Goal: Task Accomplishment & Management: Complete application form

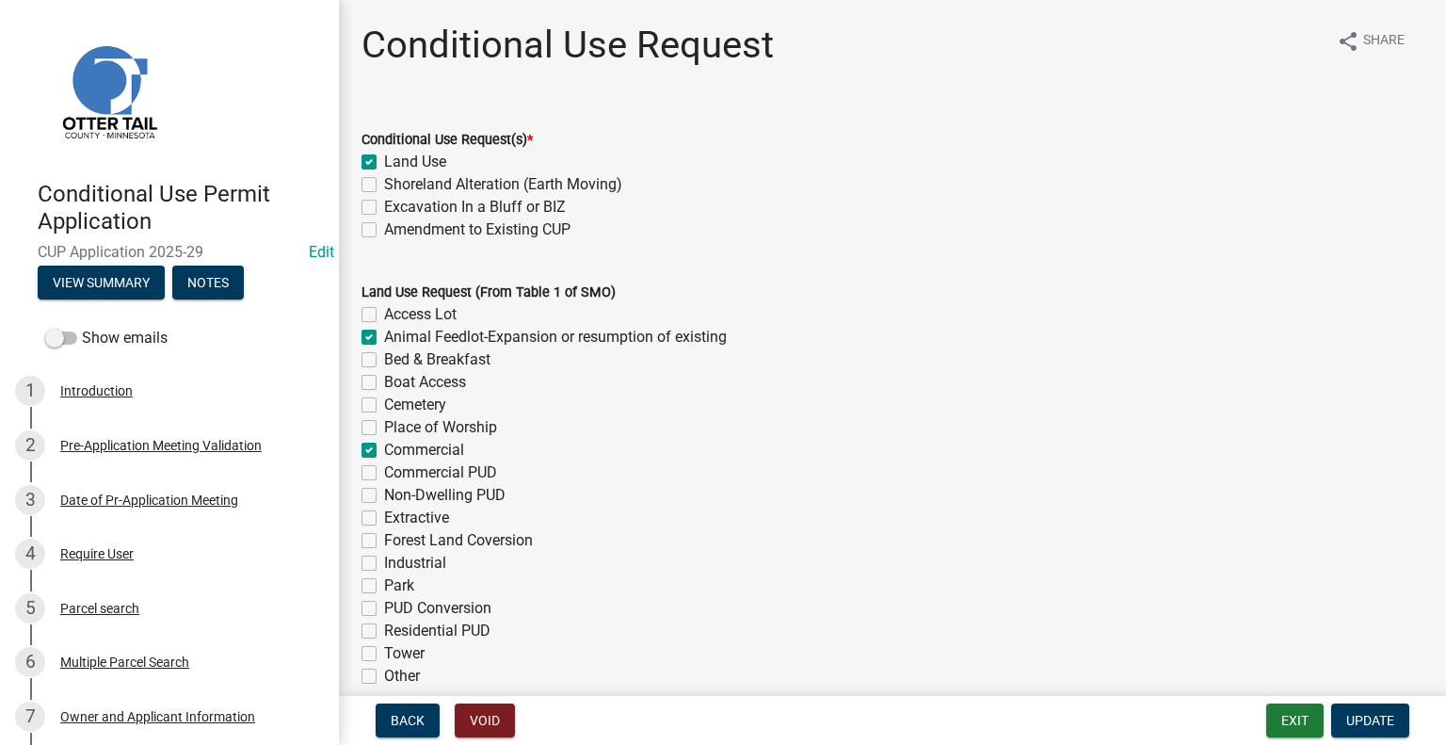
select select "40d0c955-8948-4bcf-b6e0-7d68504e2e4d"
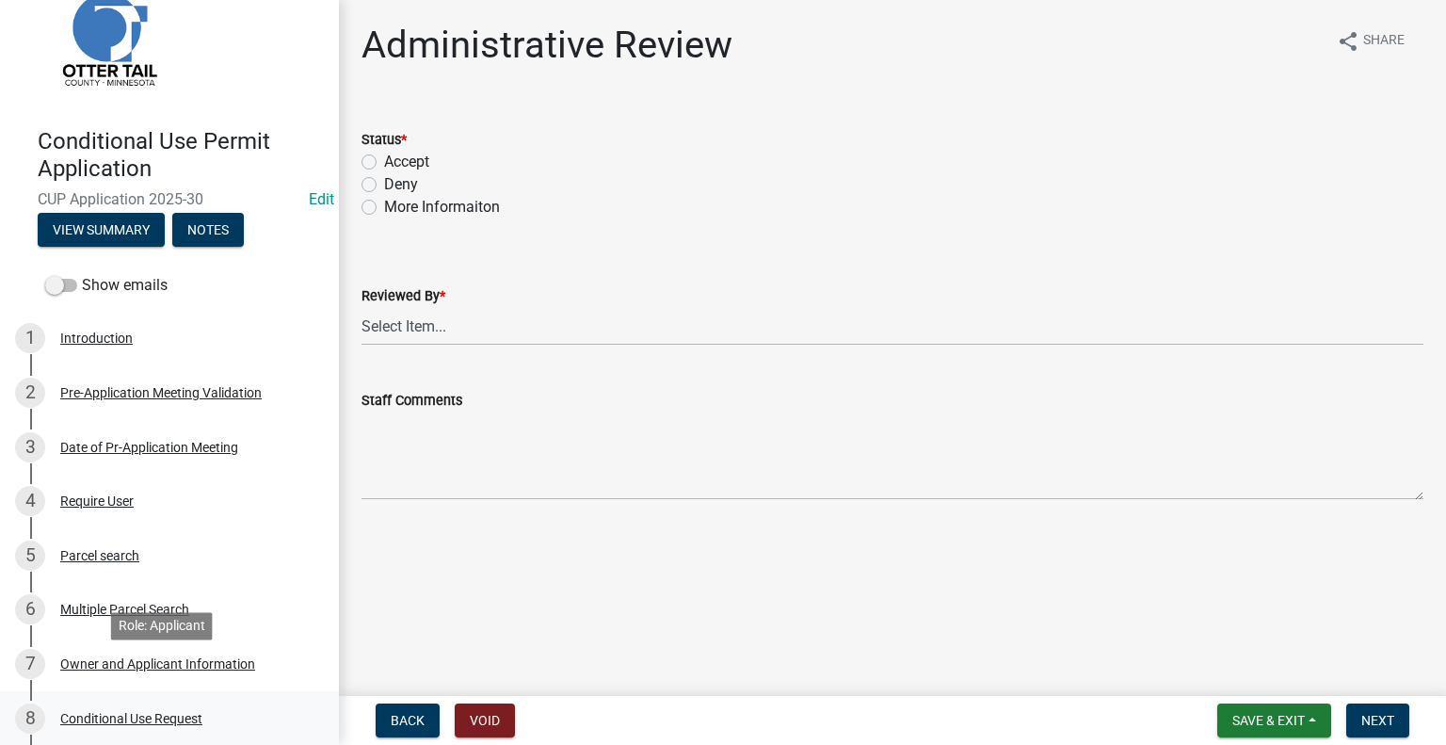
scroll to position [188, 0]
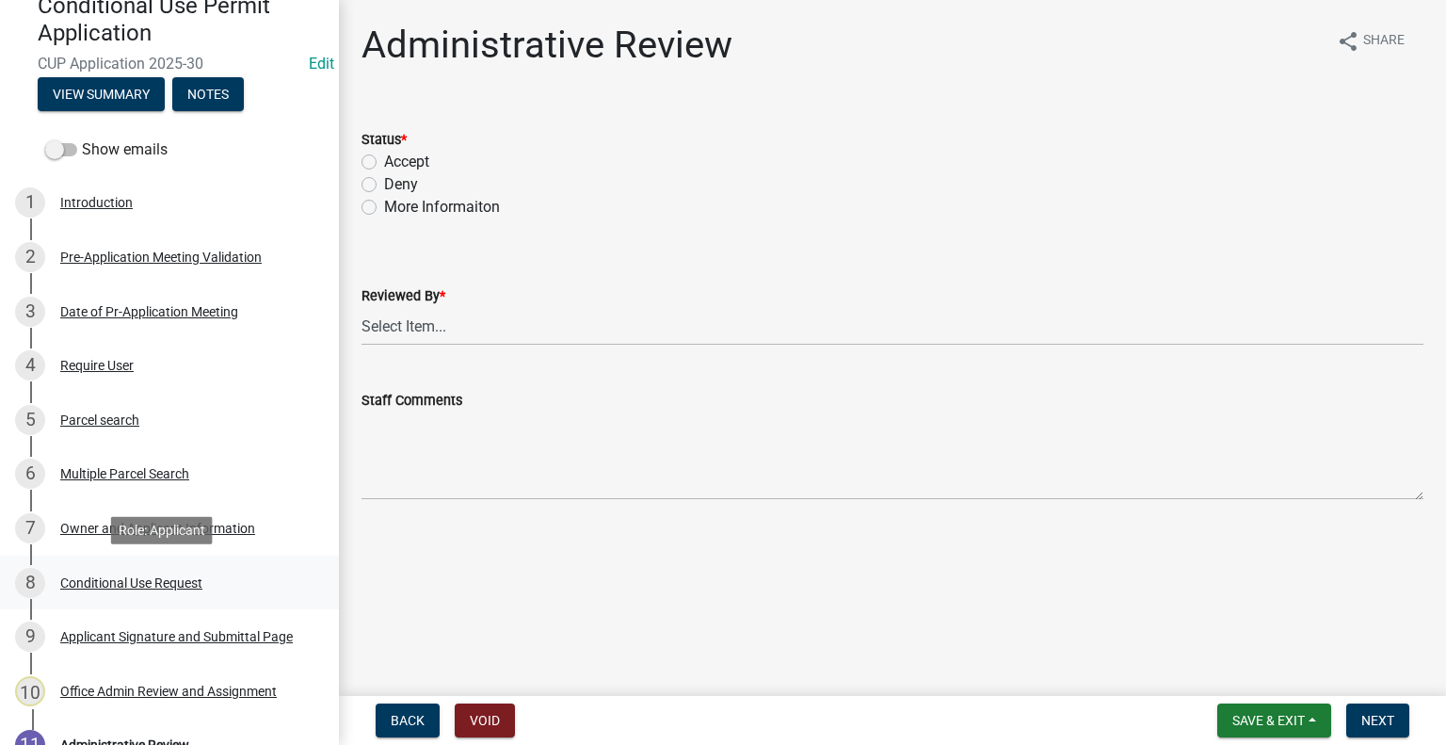
click at [157, 583] on div "Conditional Use Request" at bounding box center [131, 582] width 142 height 13
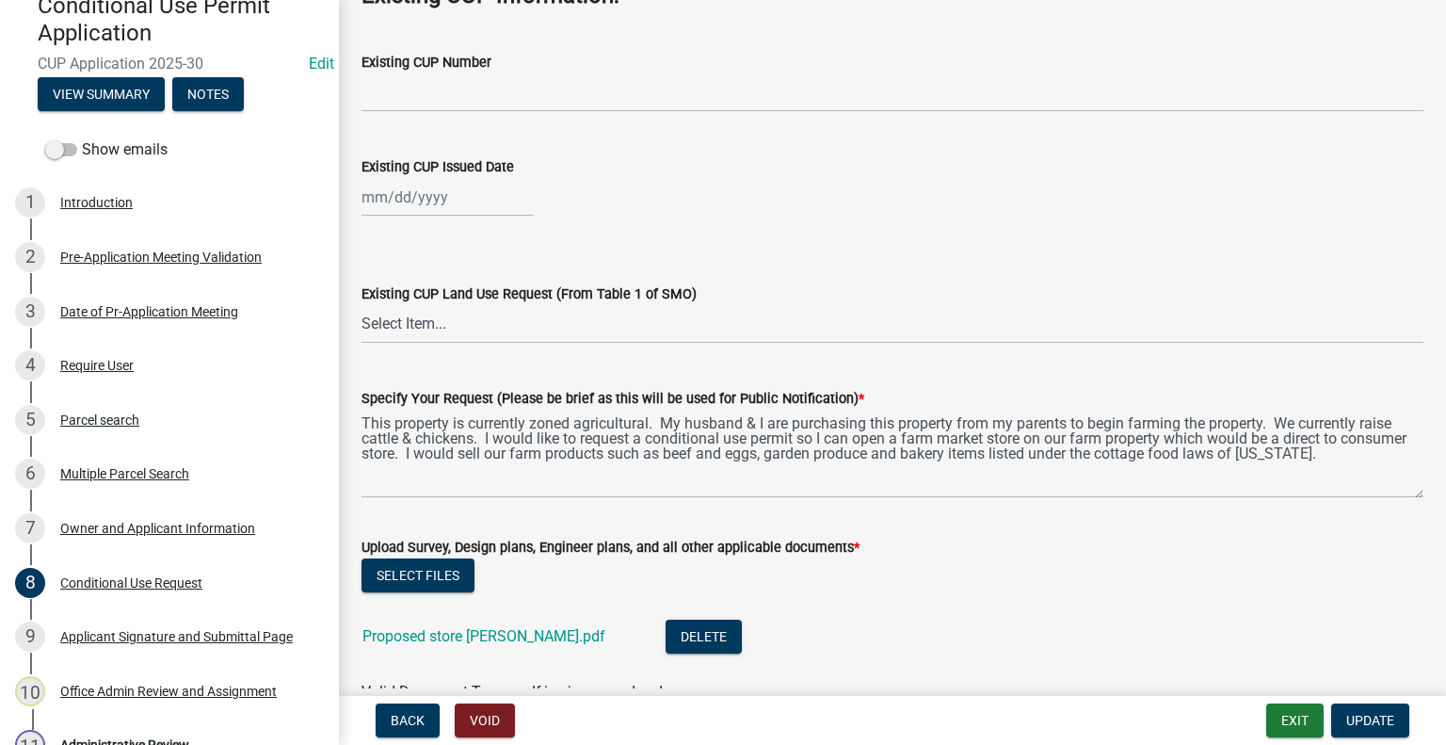
scroll to position [1130, 0]
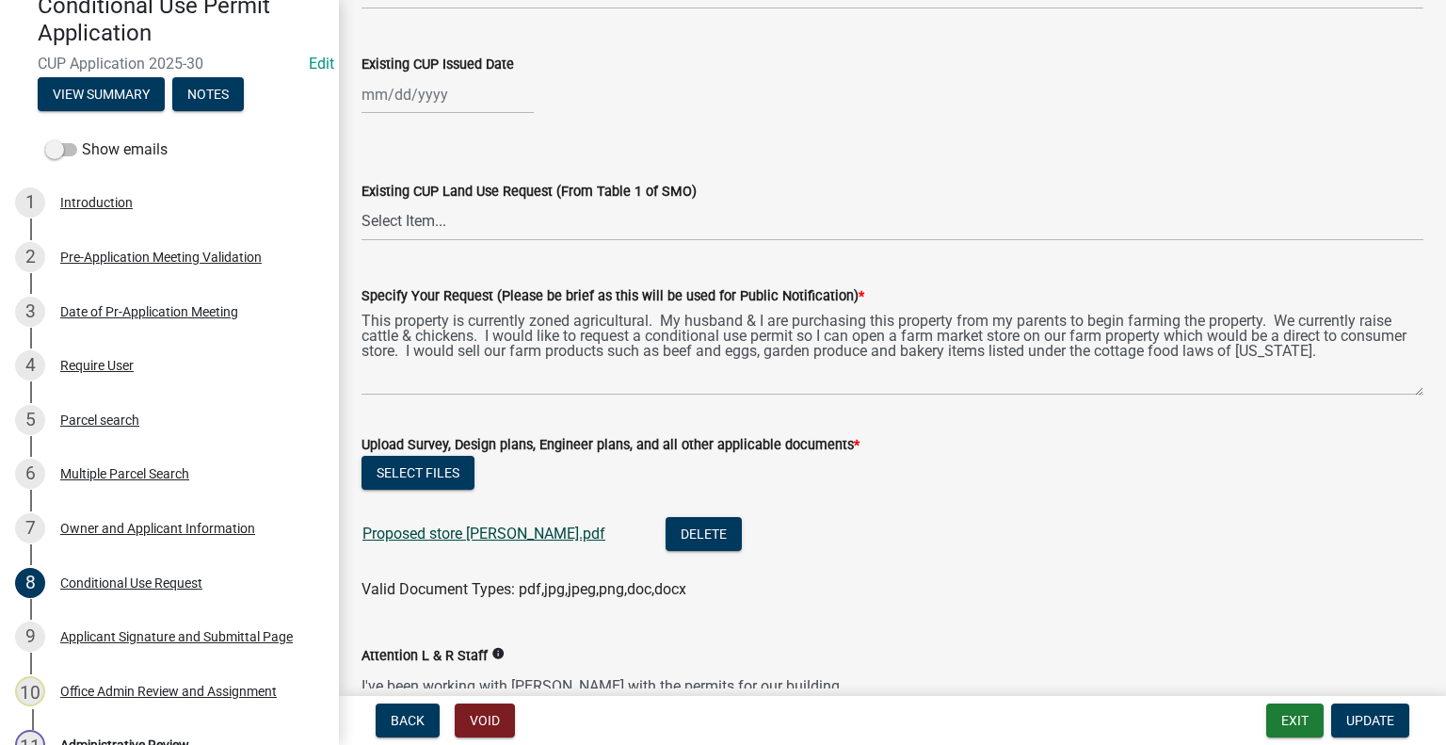
click at [502, 538] on link "Proposed store Kropuenske.pdf" at bounding box center [484, 534] width 243 height 18
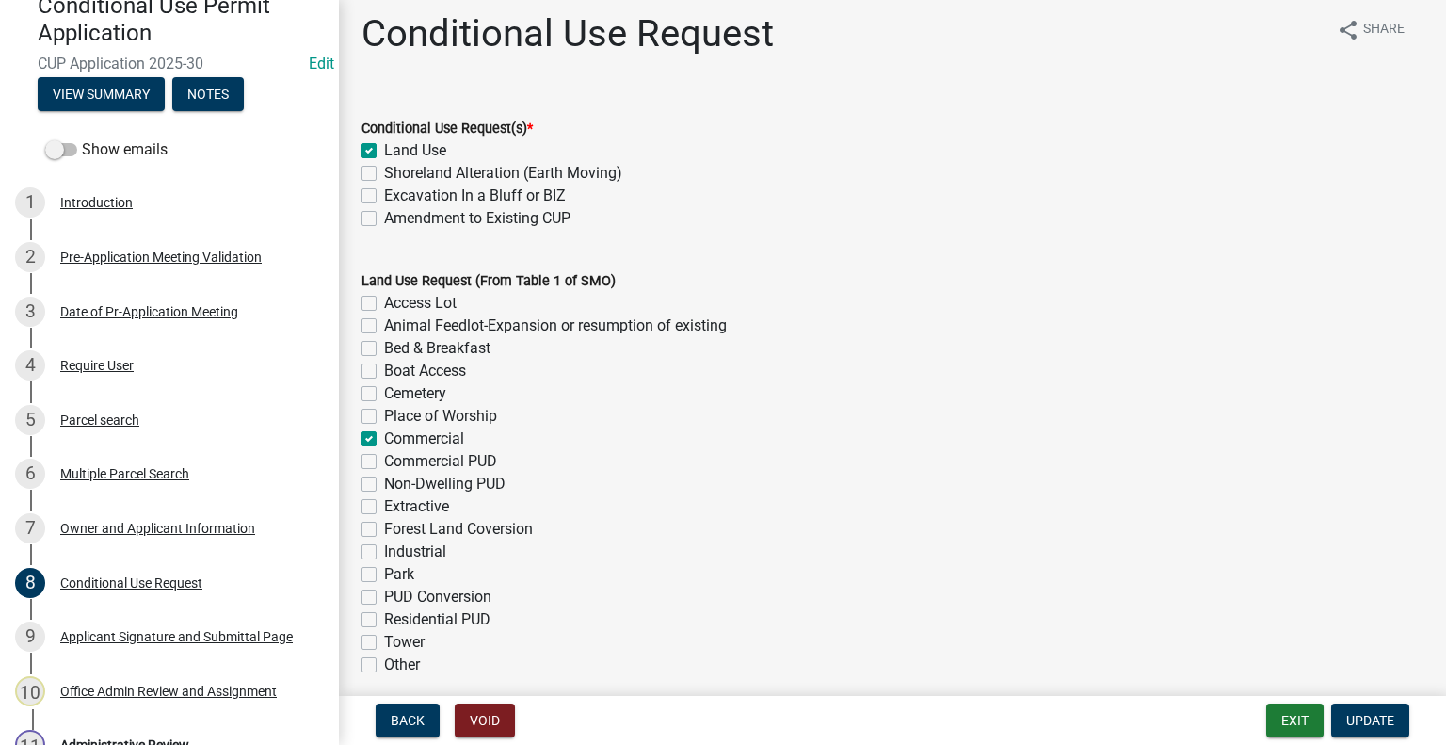
scroll to position [0, 0]
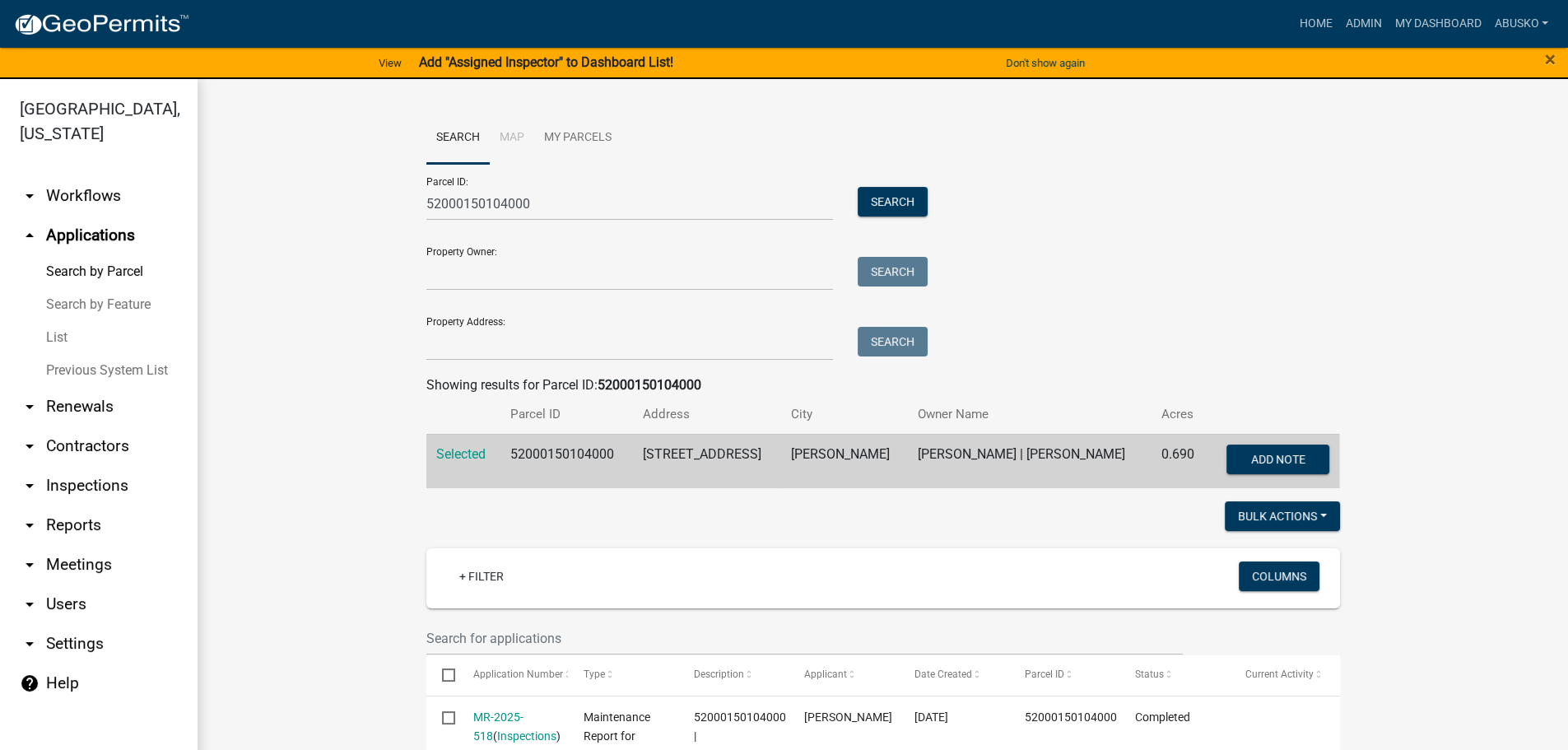
scroll to position [550, 0]
